Goal: Transaction & Acquisition: Subscribe to service/newsletter

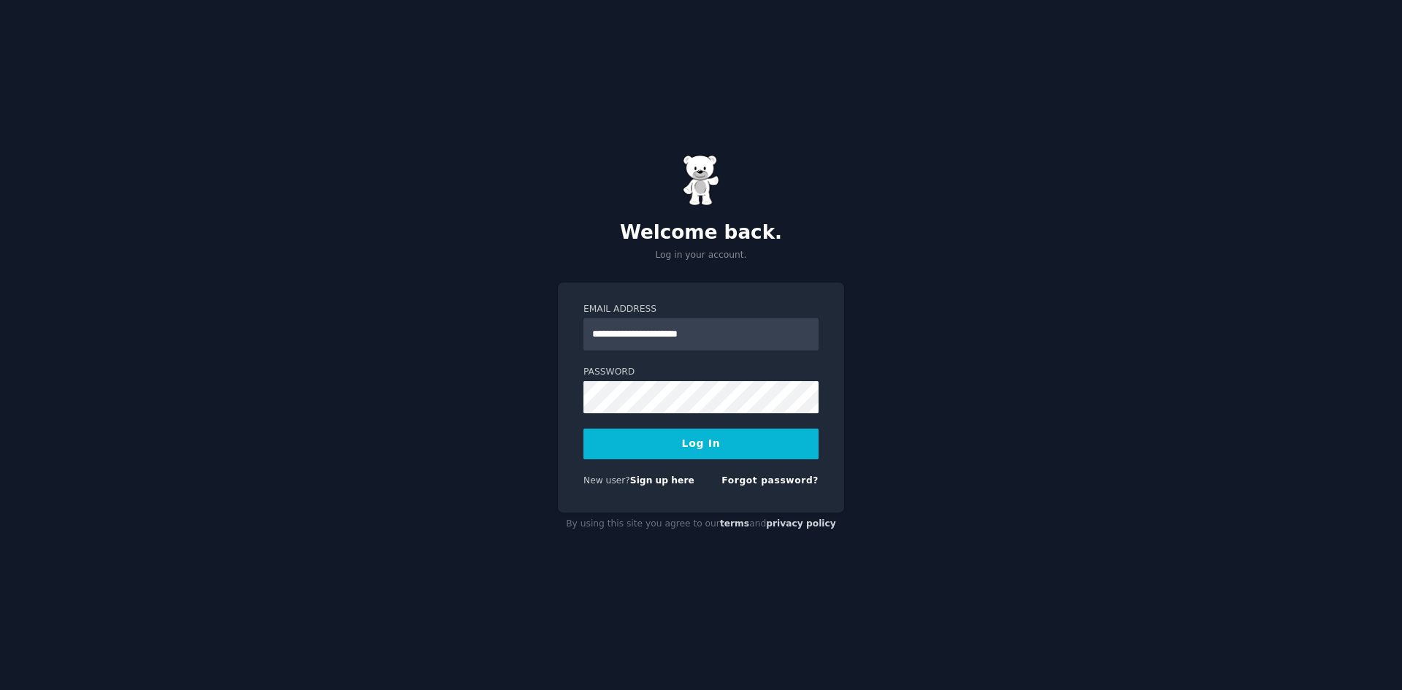
type input "**********"
click at [639, 451] on button "Log In" at bounding box center [700, 444] width 235 height 31
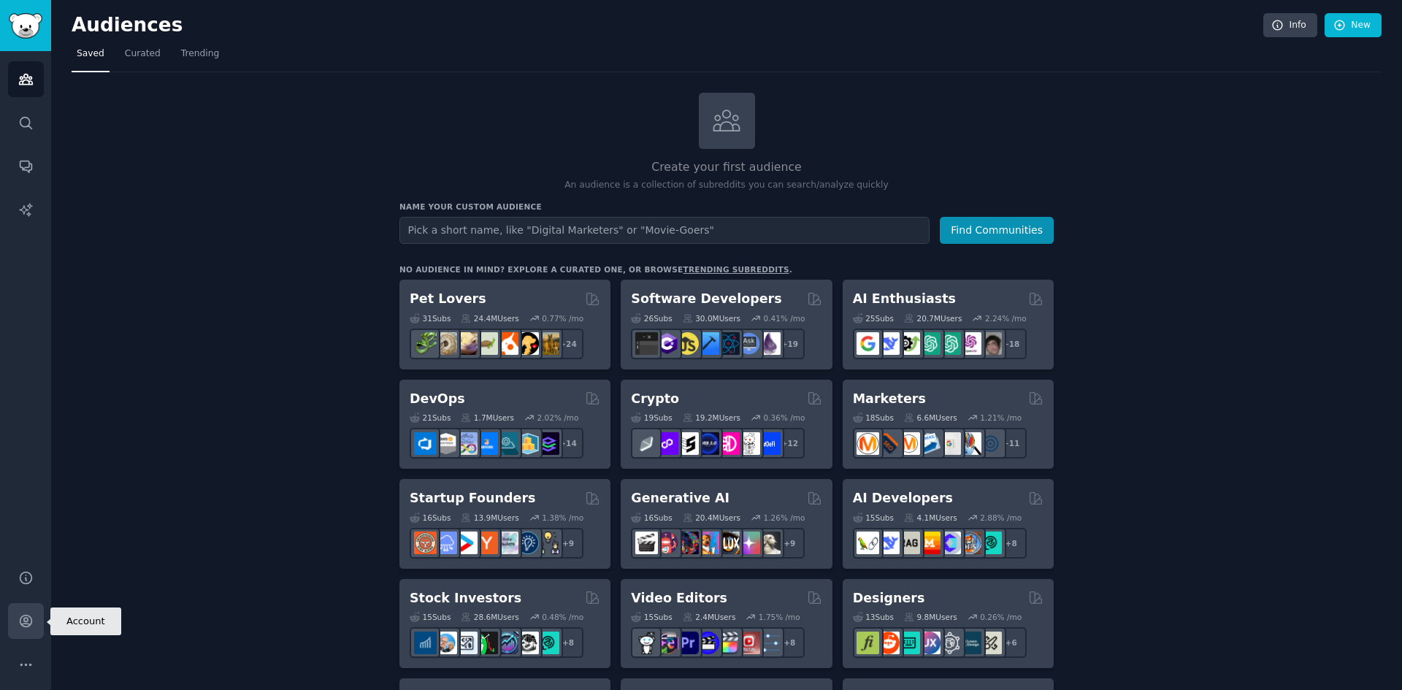
click at [31, 622] on icon "Sidebar" at bounding box center [26, 622] width 12 height 12
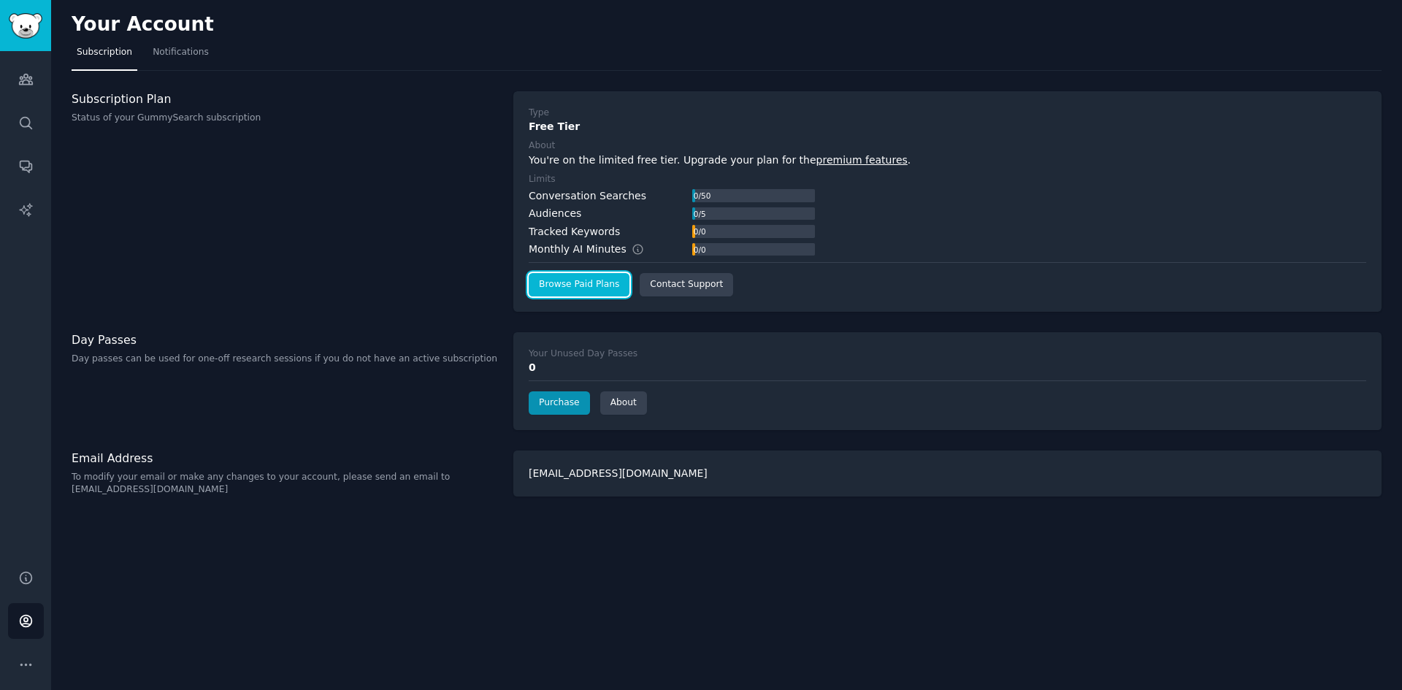
click at [585, 287] on link "Browse Paid Plans" at bounding box center [579, 284] width 101 height 23
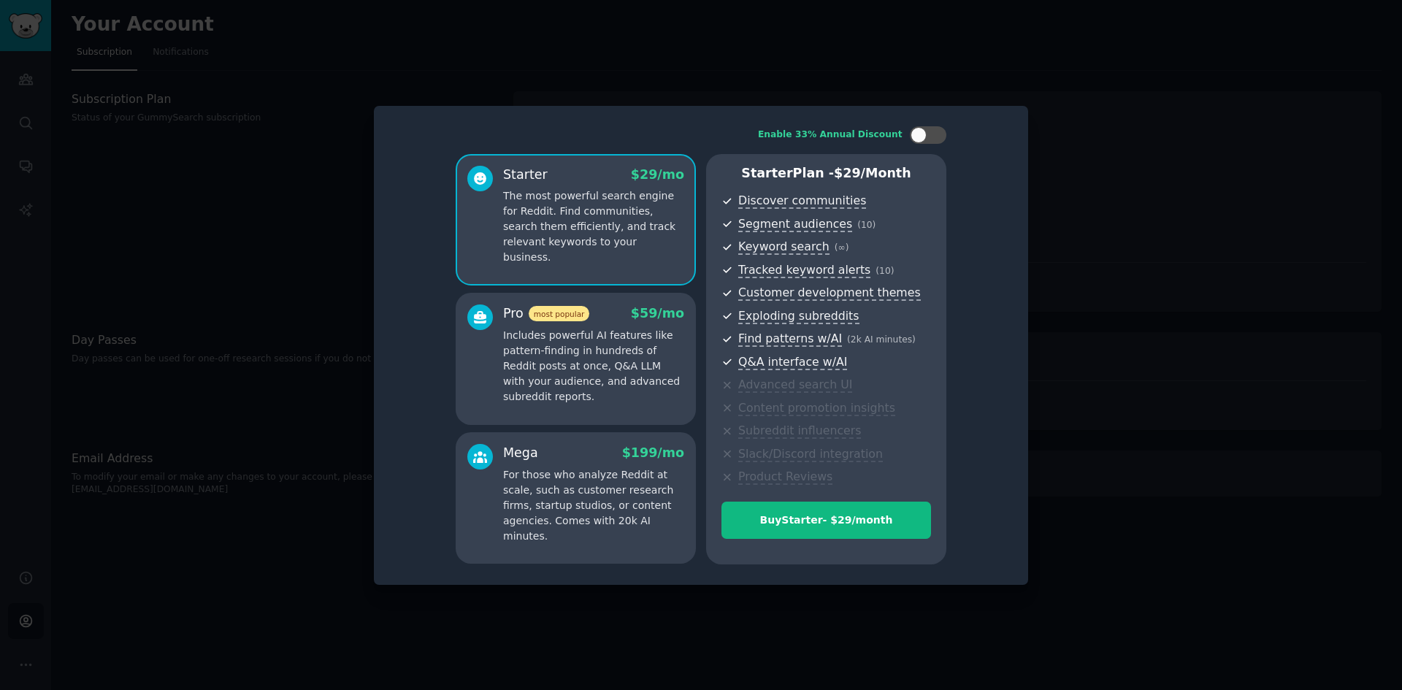
click at [605, 355] on p "Includes powerful AI features like pattern-finding in hundreds of Reddit posts …" at bounding box center [593, 366] width 181 height 77
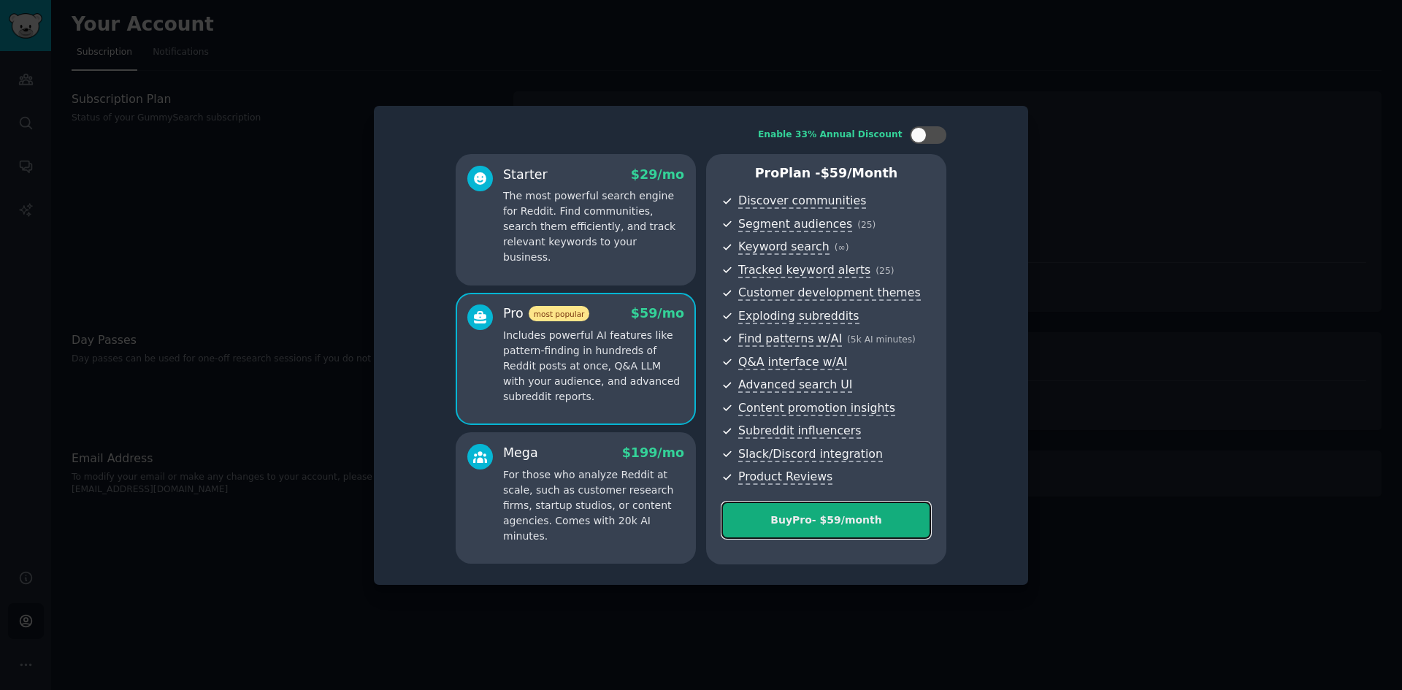
click at [851, 519] on div "Buy Pro - $ 59 /month" at bounding box center [826, 520] width 208 height 15
